Goal: Navigation & Orientation: Find specific page/section

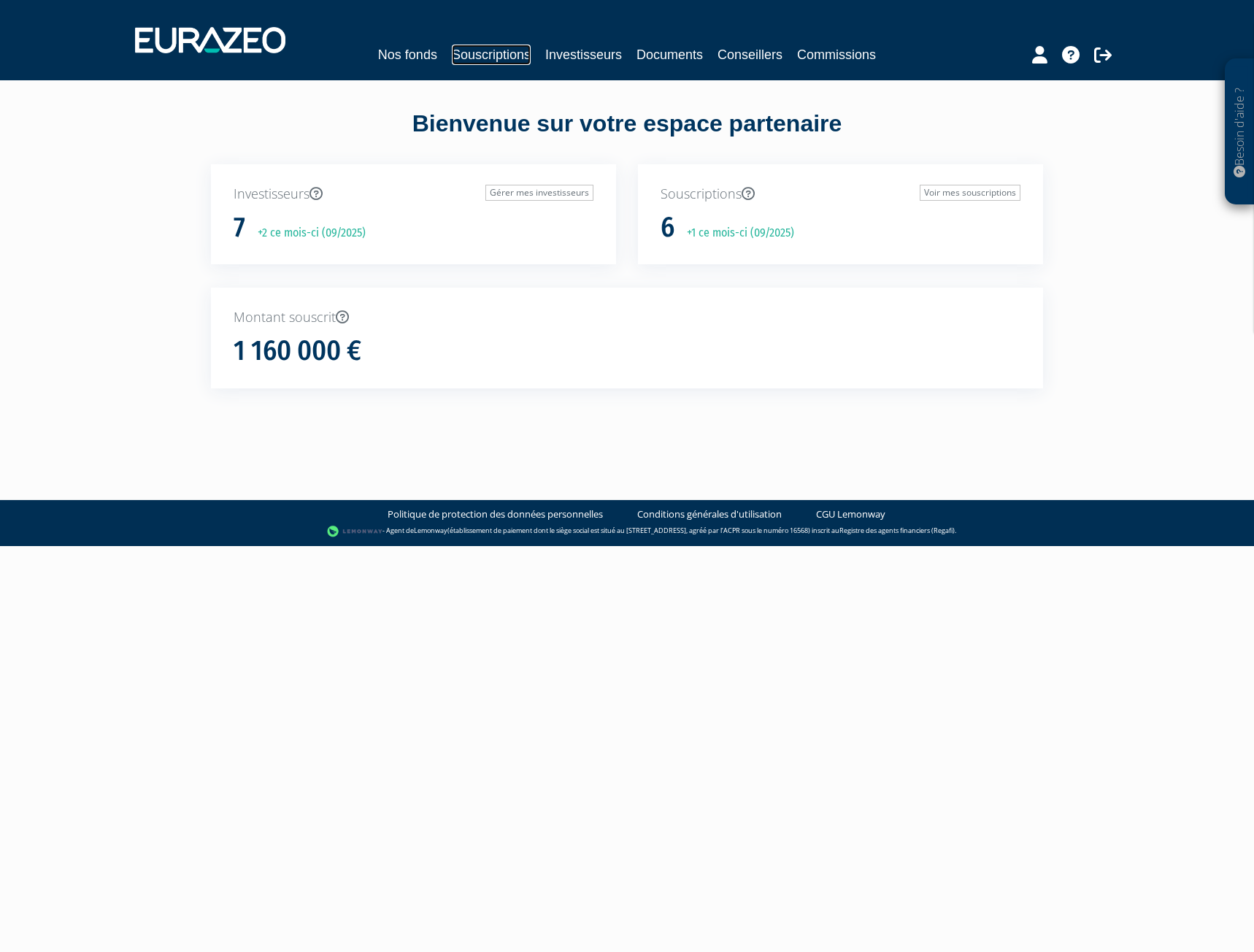
click at [489, 53] on link "Souscriptions" at bounding box center [491, 55] width 79 height 20
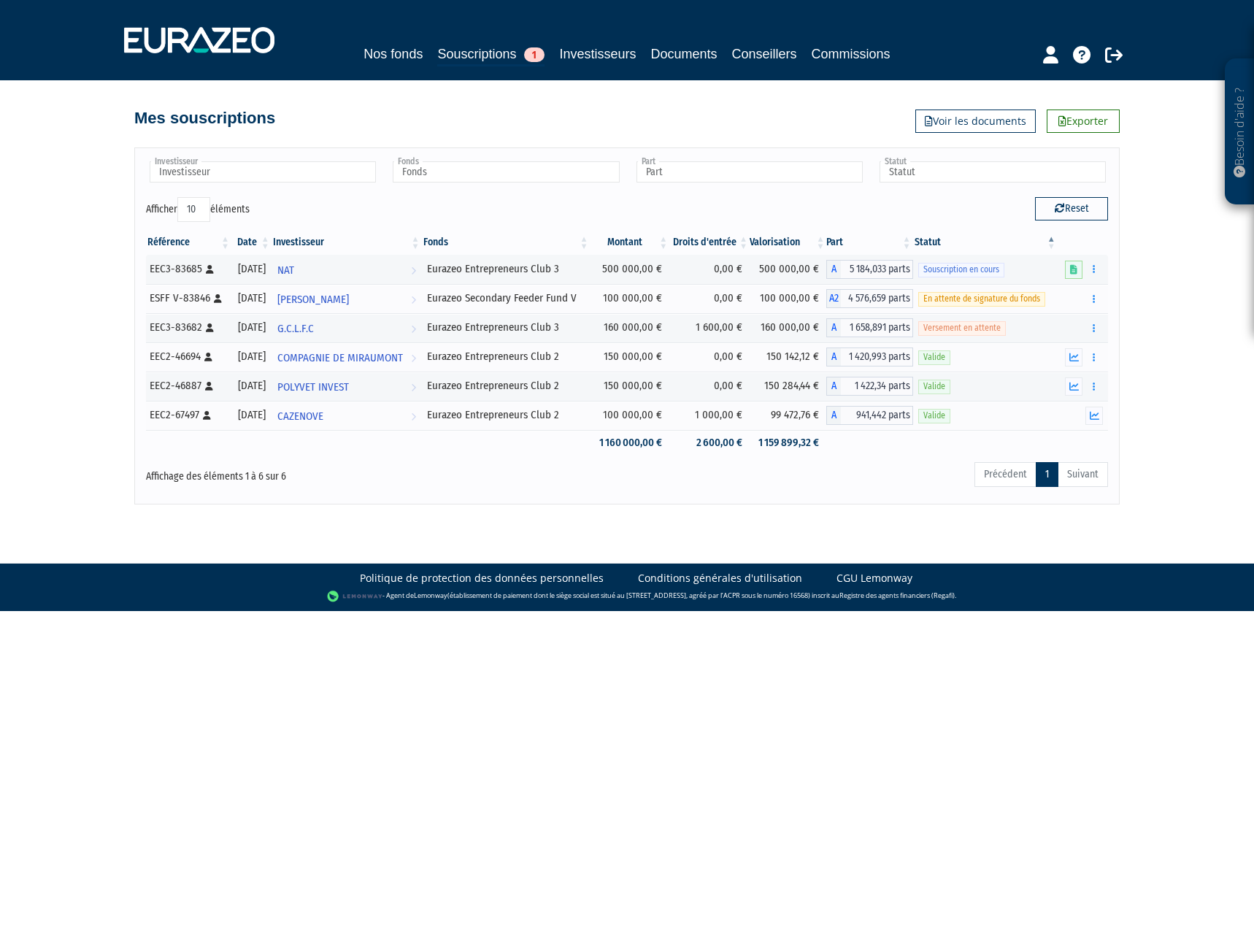
drag, startPoint x: 0, startPoint y: 0, endPoint x: 560, endPoint y: 53, distance: 562.5
click at [560, 53] on div "Nos fonds Souscriptions 1 Investisseurs Documents Conseillers Commissions" at bounding box center [627, 55] width 685 height 23
click at [578, 48] on link "Investisseurs" at bounding box center [598, 54] width 77 height 20
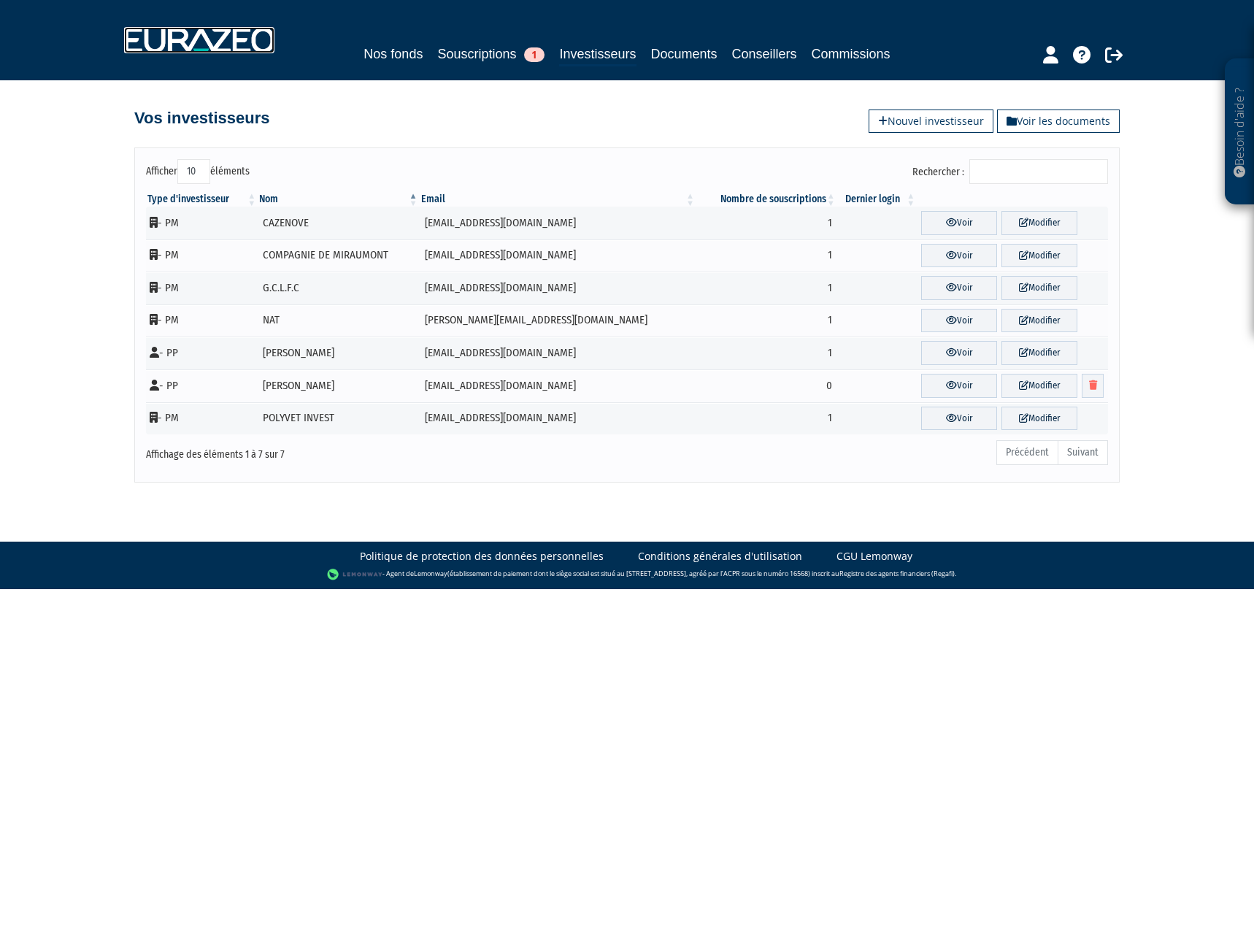
click at [209, 27] on img at bounding box center [199, 40] width 151 height 27
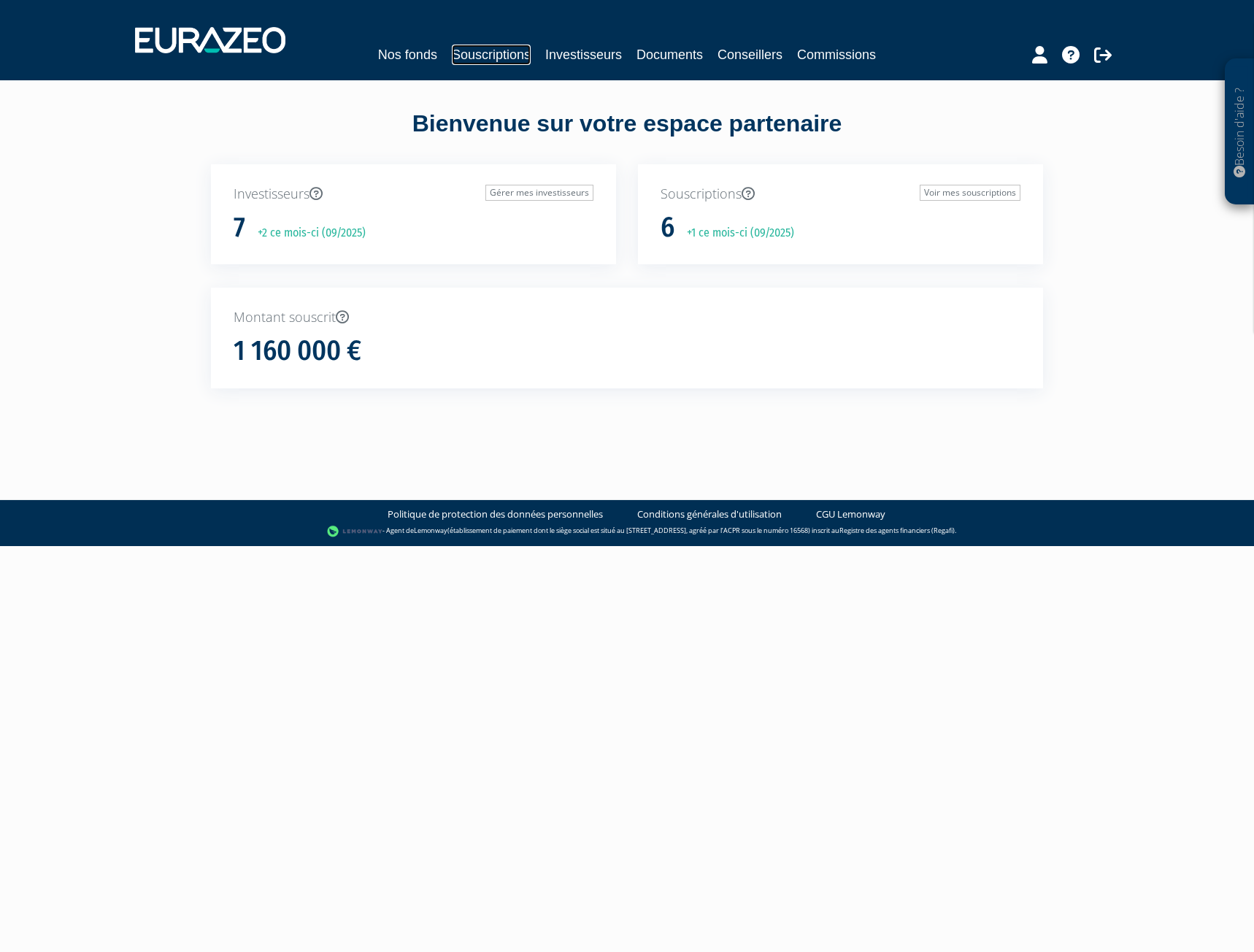
click at [507, 49] on link "Souscriptions" at bounding box center [491, 55] width 79 height 20
